Goal: Task Accomplishment & Management: Use online tool/utility

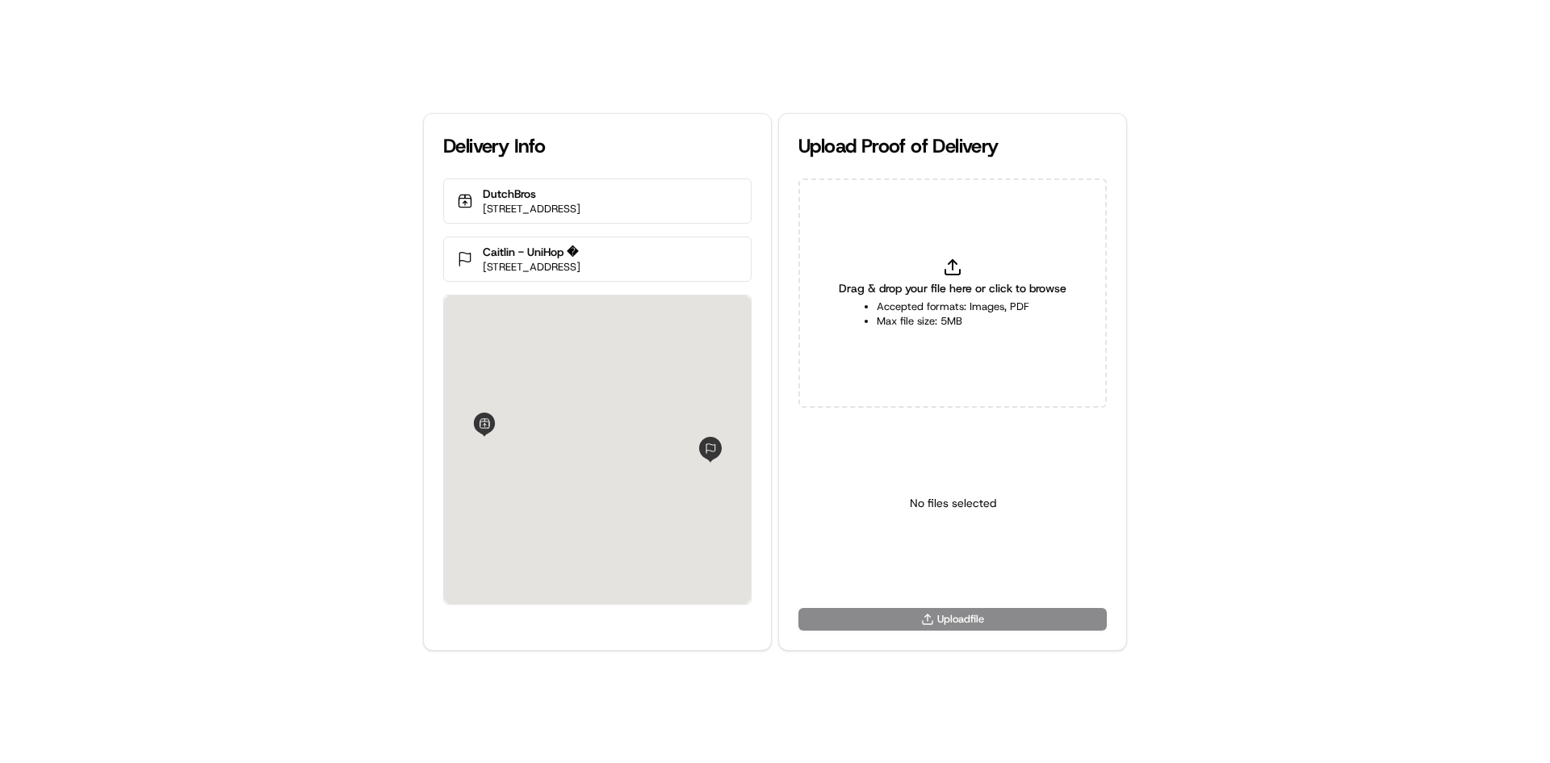
click at [970, 265] on div "Drag & drop your file here or click to browse Accepted formats: Images, PDF Max…" at bounding box center [952, 292] width 308 height 229
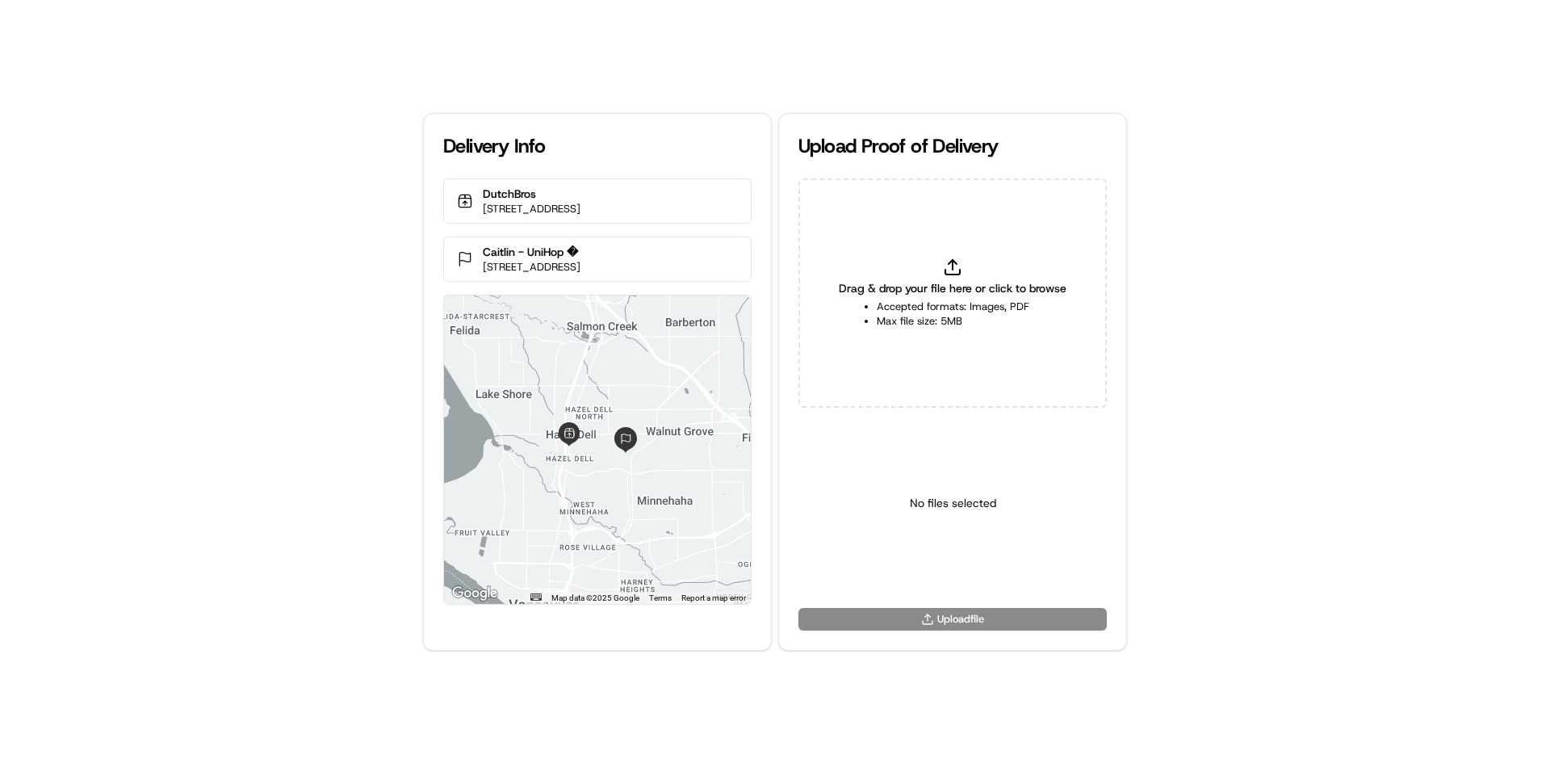
type input "C:\fakepath\U (9).png"
click at [919, 568] on html "Delivery Info DutchBros [STREET_ADDRESS] Caitlin - UniHop � [STREET_ADDRESS] ← …" at bounding box center [775, 381] width 1550 height 763
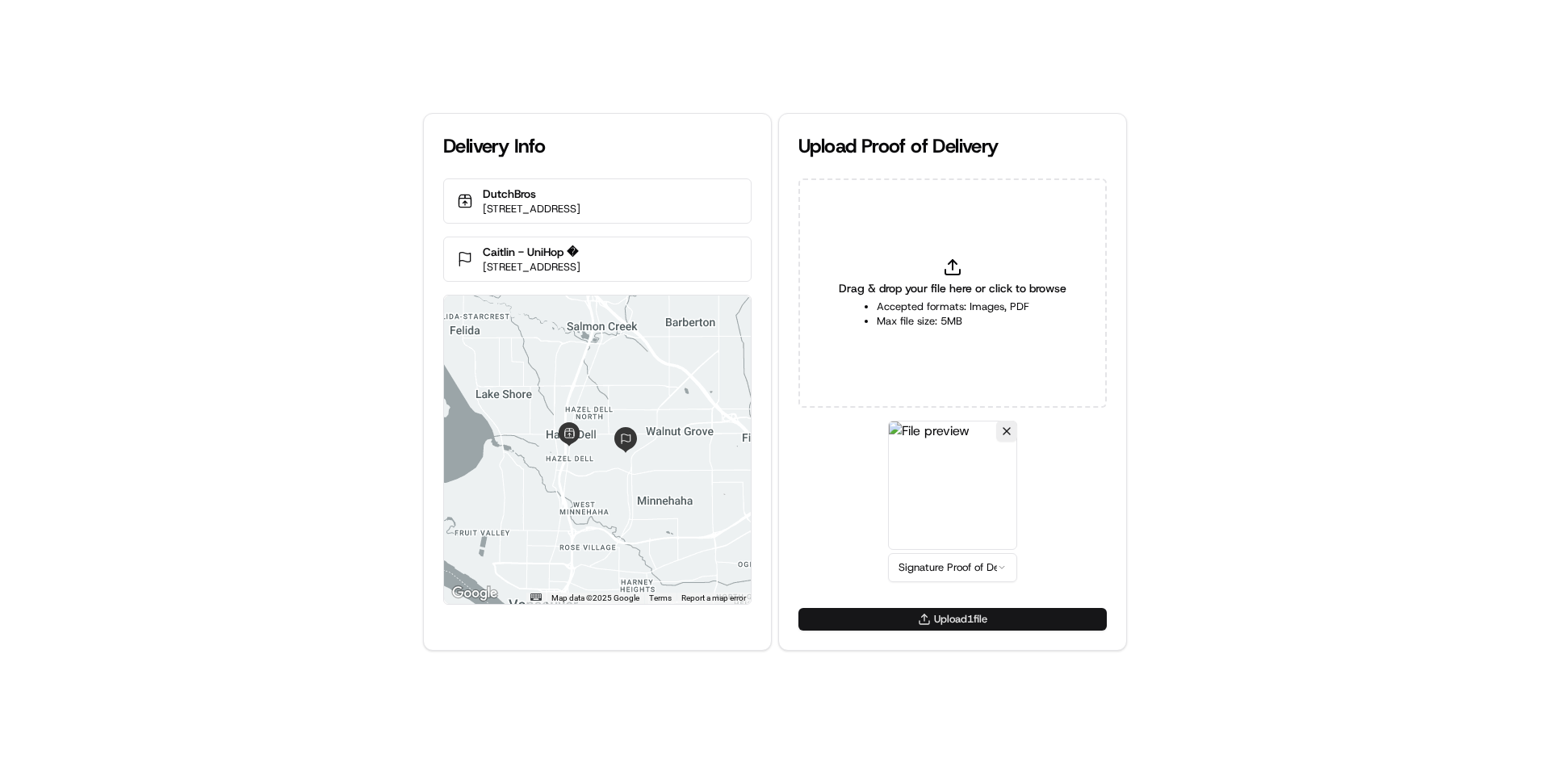
click at [942, 619] on button "Upload 1 file" at bounding box center [952, 619] width 308 height 23
